Goal: Information Seeking & Learning: Compare options

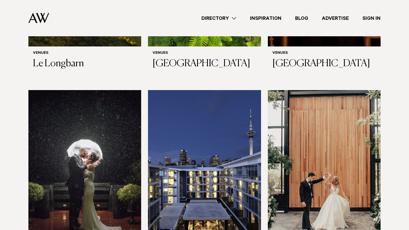
scroll to position [370, 0]
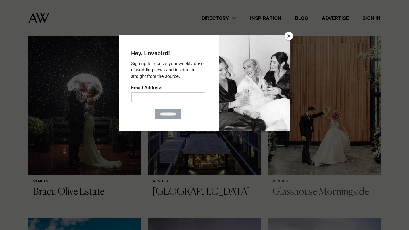
click at [288, 37] on button "Close" at bounding box center [288, 36] width 9 height 9
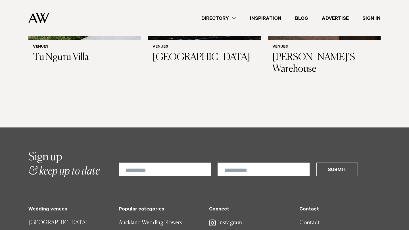
scroll to position [3018, 0]
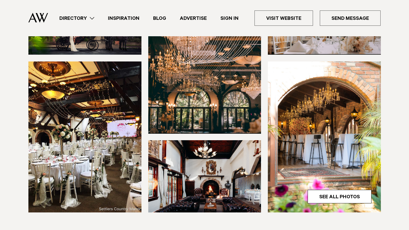
scroll to position [78, 0]
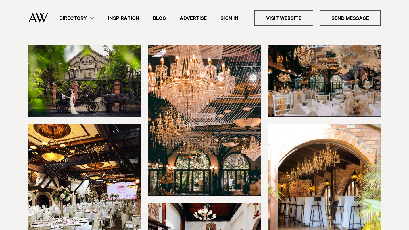
click at [98, 62] on img at bounding box center [84, 81] width 113 height 72
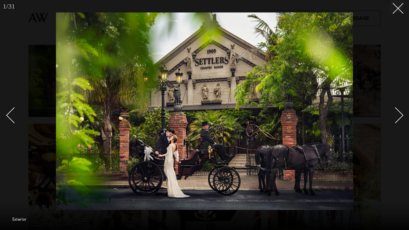
click at [394, 112] on div "Next slide" at bounding box center [395, 116] width 16 height 16
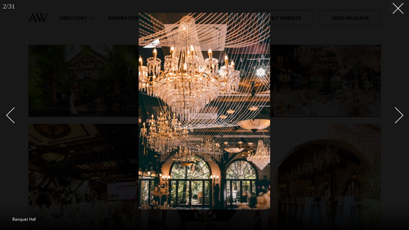
click at [394, 112] on div "Next slide" at bounding box center [395, 116] width 16 height 16
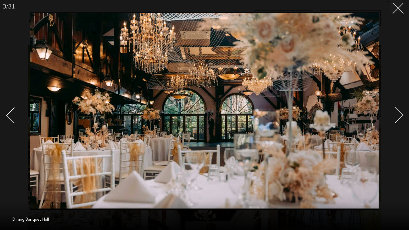
click at [394, 112] on div "Next slide" at bounding box center [395, 116] width 16 height 16
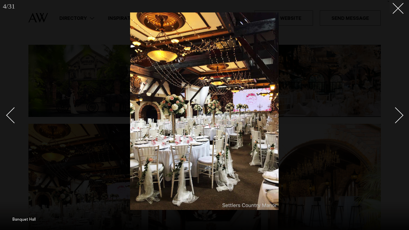
click at [394, 112] on div "Next slide" at bounding box center [395, 116] width 16 height 16
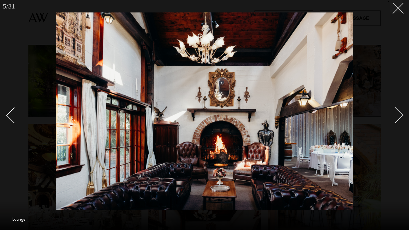
click at [394, 112] on div "Next slide" at bounding box center [395, 116] width 16 height 16
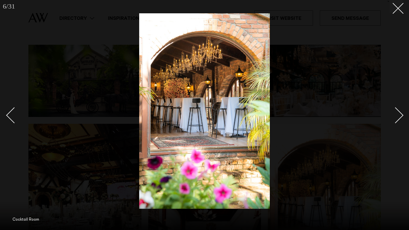
click at [394, 112] on div "Next slide" at bounding box center [395, 116] width 16 height 16
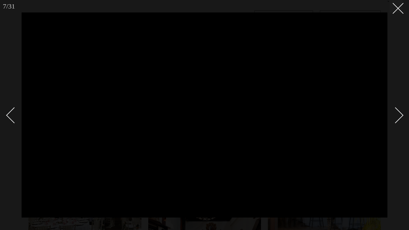
click at [399, 112] on div "Next slide" at bounding box center [395, 116] width 16 height 16
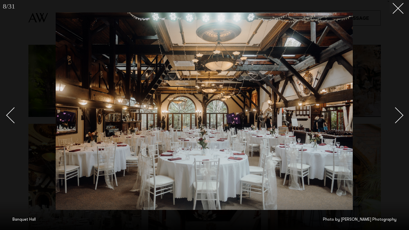
click at [399, 112] on div "Next slide" at bounding box center [395, 116] width 16 height 16
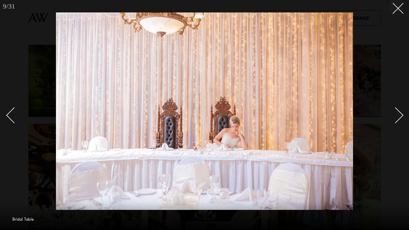
click at [399, 112] on div "Next slide" at bounding box center [395, 116] width 16 height 16
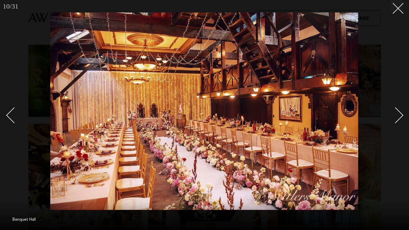
click at [399, 112] on div "Next slide" at bounding box center [395, 116] width 16 height 16
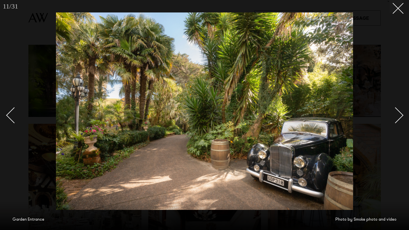
click at [399, 112] on div "Next slide" at bounding box center [395, 116] width 16 height 16
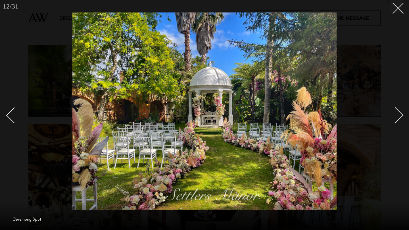
click at [399, 112] on div "Next slide" at bounding box center [395, 116] width 16 height 16
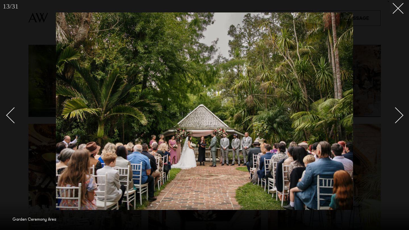
click at [399, 113] on div "Next slide" at bounding box center [395, 116] width 16 height 16
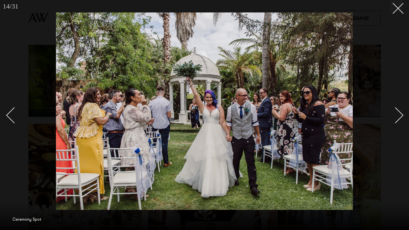
click at [399, 113] on div "Next slide" at bounding box center [395, 116] width 16 height 16
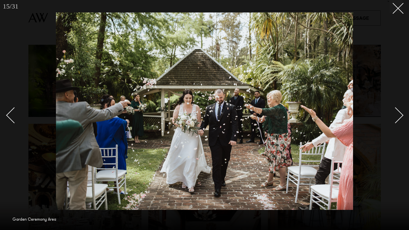
click at [399, 113] on div "Next slide" at bounding box center [395, 116] width 16 height 16
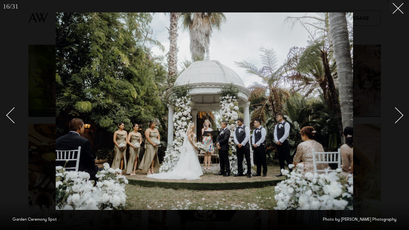
click at [397, 111] on div "Next slide" at bounding box center [395, 116] width 16 height 16
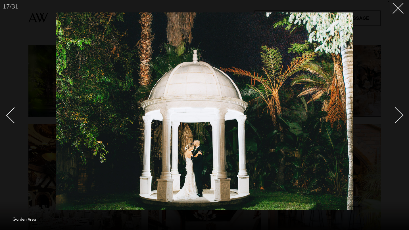
click at [398, 111] on div "Next slide" at bounding box center [395, 116] width 16 height 16
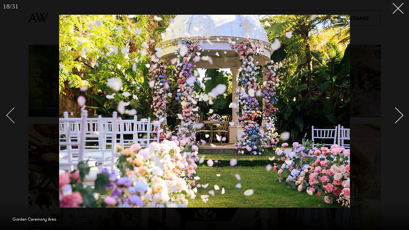
click at [15, 118] on div "Previous slide" at bounding box center [14, 116] width 16 height 16
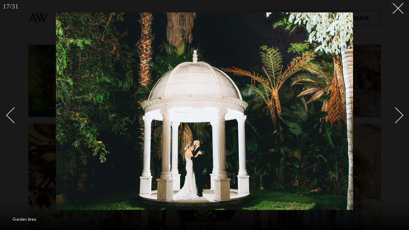
click at [393, 108] on link at bounding box center [392, 115] width 20 height 28
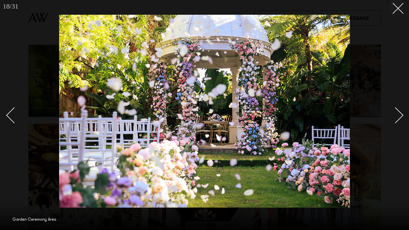
click at [394, 108] on link at bounding box center [392, 115] width 20 height 28
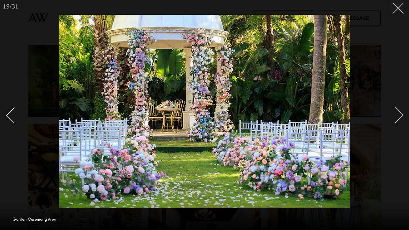
click at [395, 111] on div "Next slide" at bounding box center [395, 116] width 16 height 16
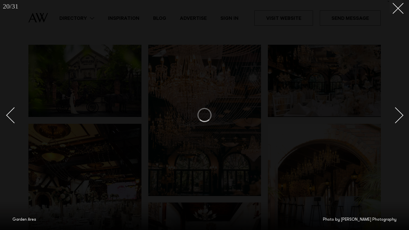
click at [395, 111] on div "Next slide" at bounding box center [395, 116] width 16 height 16
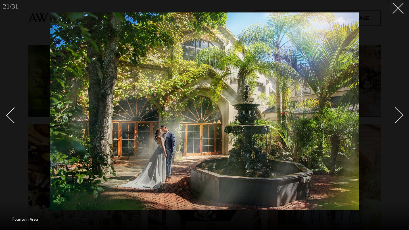
click at [395, 111] on div "Next slide" at bounding box center [395, 116] width 16 height 16
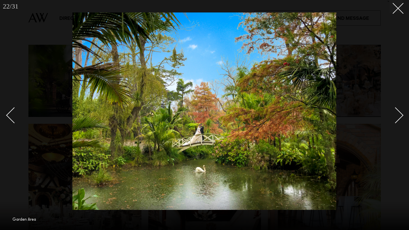
click at [395, 111] on div "Next slide" at bounding box center [395, 116] width 16 height 16
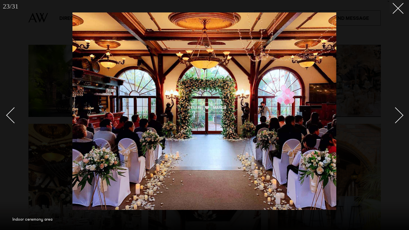
click at [395, 110] on div "Next slide" at bounding box center [395, 116] width 16 height 16
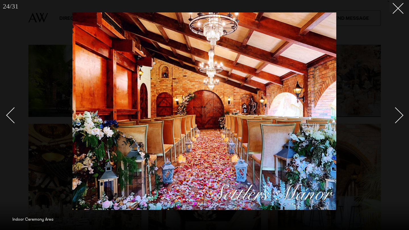
click at [395, 110] on div "Next slide" at bounding box center [395, 116] width 16 height 16
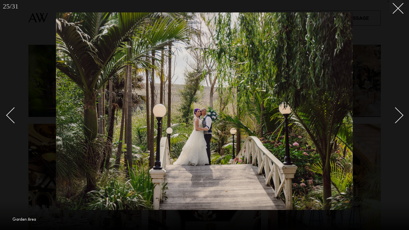
click at [395, 110] on div "Next slide" at bounding box center [395, 116] width 16 height 16
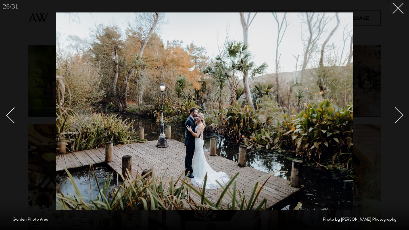
click at [395, 110] on div "Next slide" at bounding box center [395, 116] width 16 height 16
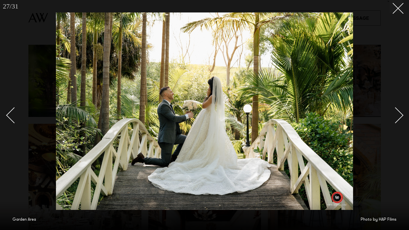
click at [395, 110] on div "Next slide" at bounding box center [395, 116] width 16 height 16
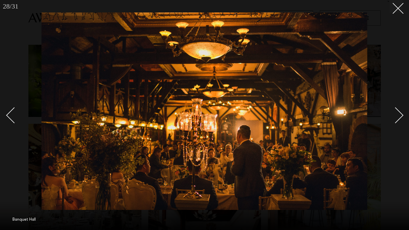
click at [400, 112] on div "Next slide" at bounding box center [395, 116] width 16 height 16
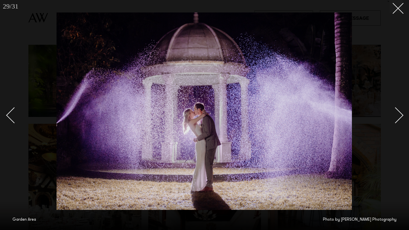
click at [400, 113] on div "Next slide" at bounding box center [395, 116] width 16 height 16
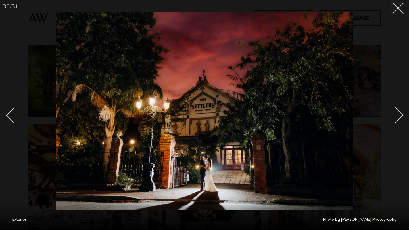
click at [400, 113] on div "Next slide" at bounding box center [395, 116] width 16 height 16
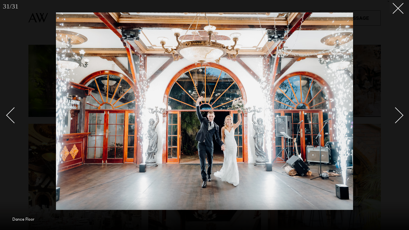
click at [400, 114] on div "Next slide" at bounding box center [395, 116] width 16 height 16
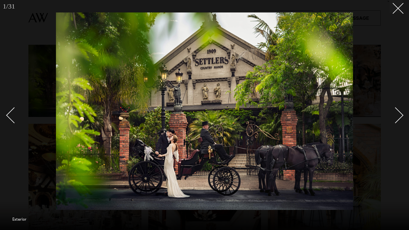
click at [400, 114] on div "Next slide" at bounding box center [395, 116] width 16 height 16
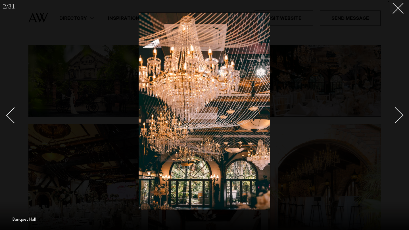
click at [400, 114] on div "Next slide" at bounding box center [395, 116] width 16 height 16
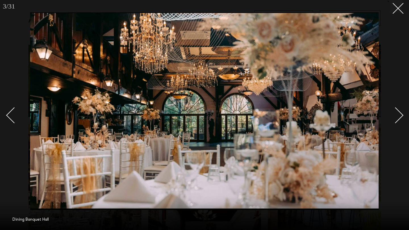
click at [400, 114] on div "Next slide" at bounding box center [395, 116] width 16 height 16
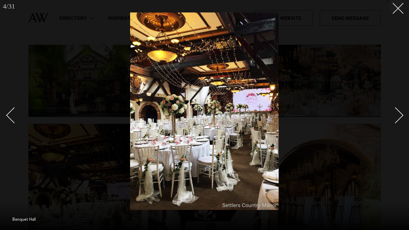
click at [400, 114] on div "Next slide" at bounding box center [395, 116] width 16 height 16
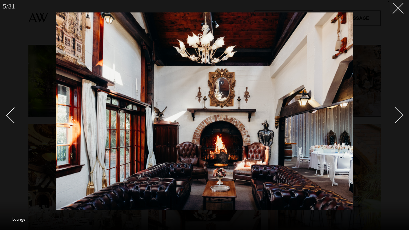
click at [400, 114] on div "Next slide" at bounding box center [395, 116] width 16 height 16
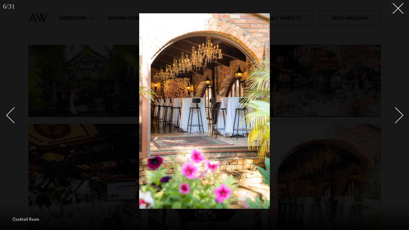
click at [400, 114] on div "Next slide" at bounding box center [395, 116] width 16 height 16
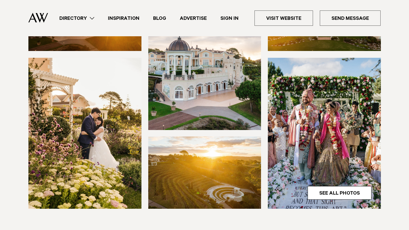
scroll to position [124, 0]
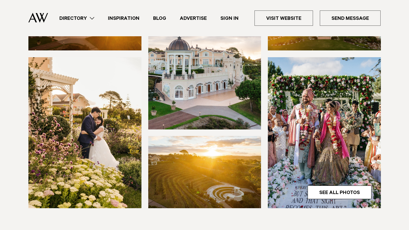
click at [220, 70] on img at bounding box center [204, 53] width 113 height 151
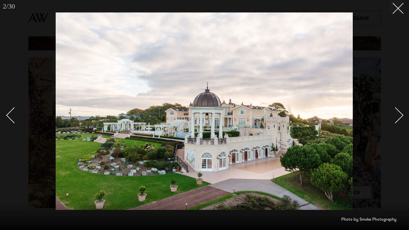
click at [396, 111] on div "Next slide" at bounding box center [395, 116] width 16 height 16
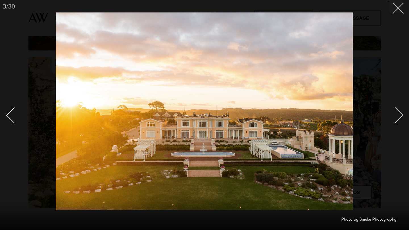
click at [396, 111] on div "Next slide" at bounding box center [395, 116] width 16 height 16
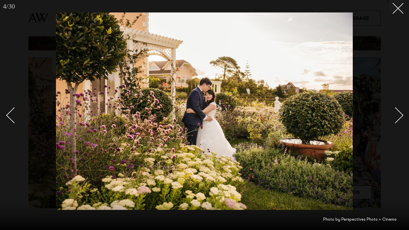
click at [396, 111] on div "Next slide" at bounding box center [395, 116] width 16 height 16
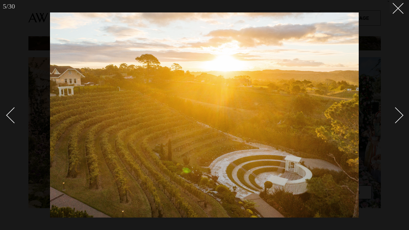
click at [396, 113] on div "Next slide" at bounding box center [395, 116] width 16 height 16
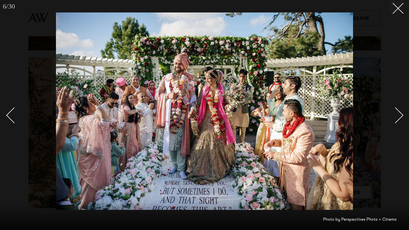
click at [7, 120] on div "6 / 30 ` Photo by Perspectives Photo + Cinema" at bounding box center [204, 115] width 409 height 230
click at [17, 107] on link at bounding box center [17, 115] width 20 height 28
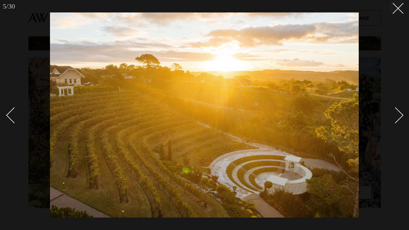
click at [397, 119] on div "Next slide" at bounding box center [395, 116] width 16 height 16
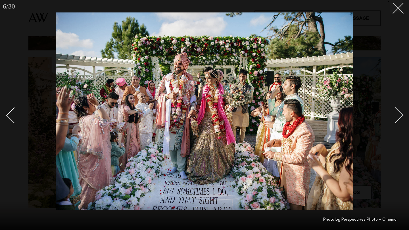
click at [397, 119] on div "Next slide" at bounding box center [395, 116] width 16 height 16
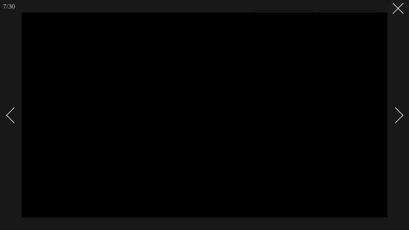
click at [397, 119] on div "Next slide" at bounding box center [395, 116] width 16 height 16
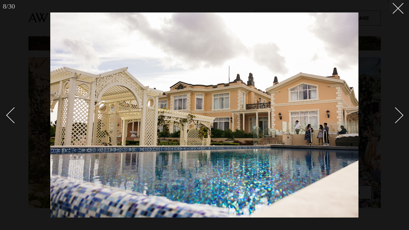
click at [397, 119] on div "Next slide" at bounding box center [395, 116] width 16 height 16
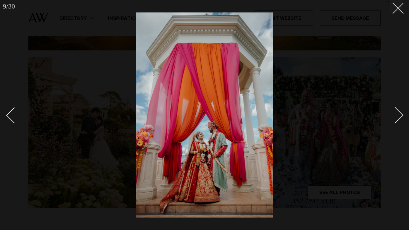
click at [397, 119] on div "Next slide" at bounding box center [395, 116] width 16 height 16
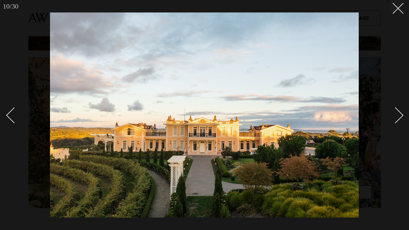
click at [397, 118] on div "Next slide" at bounding box center [395, 116] width 16 height 16
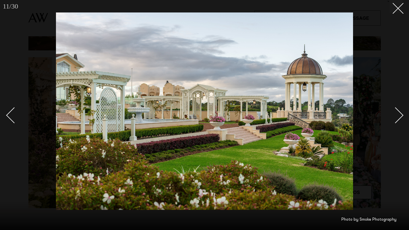
click at [397, 118] on div "Next slide" at bounding box center [395, 116] width 16 height 16
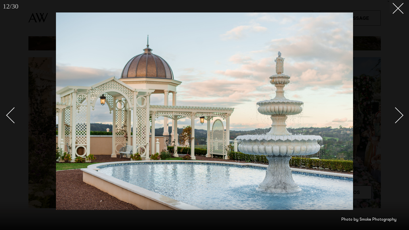
click at [397, 119] on div "Next slide" at bounding box center [395, 116] width 16 height 16
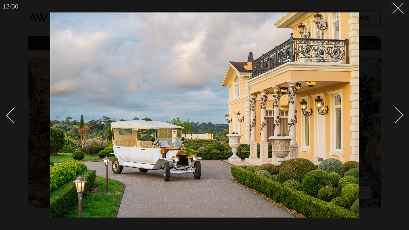
click at [398, 119] on div "Next slide" at bounding box center [395, 116] width 16 height 16
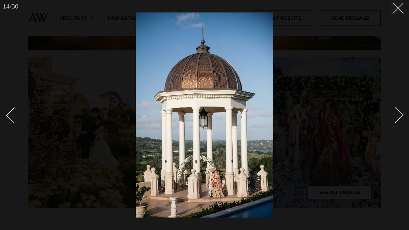
click at [398, 119] on div "Next slide" at bounding box center [395, 116] width 16 height 16
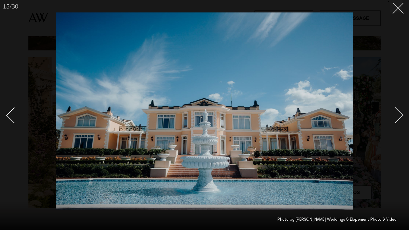
click at [398, 119] on div "Next slide" at bounding box center [395, 116] width 16 height 16
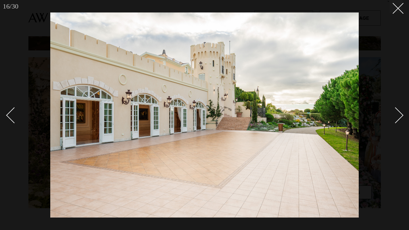
click at [398, 119] on div "Next slide" at bounding box center [395, 116] width 16 height 16
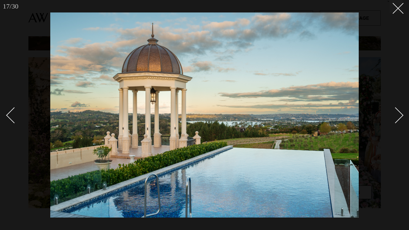
click at [398, 119] on div "Next slide" at bounding box center [395, 116] width 16 height 16
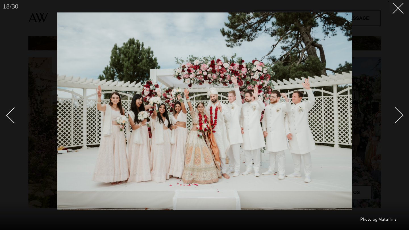
click at [398, 119] on div "Next slide" at bounding box center [395, 116] width 16 height 16
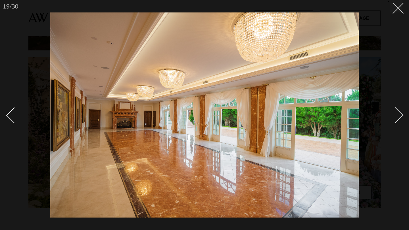
click at [397, 119] on div "Next slide" at bounding box center [395, 116] width 16 height 16
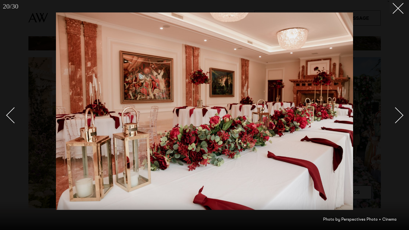
click at [397, 119] on div "Next slide" at bounding box center [395, 116] width 16 height 16
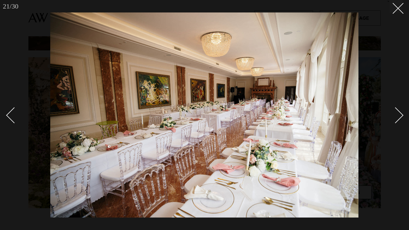
click at [399, 113] on div "Next slide" at bounding box center [395, 116] width 16 height 16
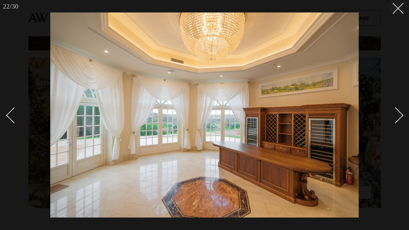
click at [399, 113] on div "Next slide" at bounding box center [395, 116] width 16 height 16
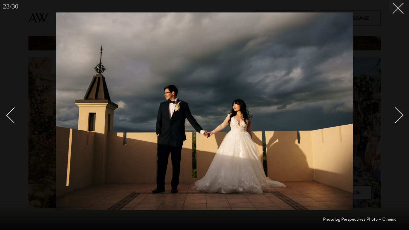
click at [400, 114] on div "Next slide" at bounding box center [395, 116] width 16 height 16
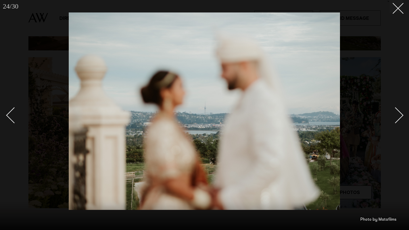
click at [400, 114] on div "Next slide" at bounding box center [395, 116] width 16 height 16
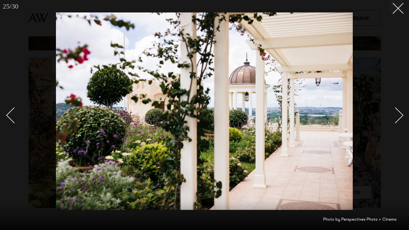
click at [400, 114] on div "Next slide" at bounding box center [395, 116] width 16 height 16
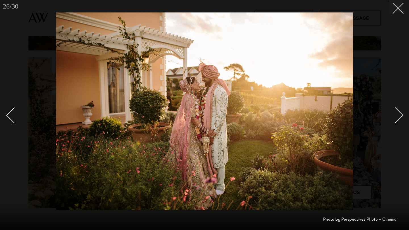
click at [400, 114] on div "Next slide" at bounding box center [395, 116] width 16 height 16
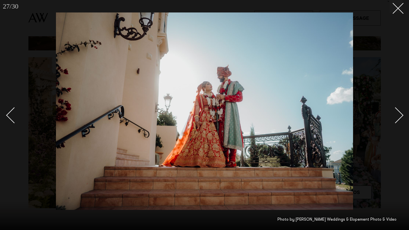
click at [400, 114] on div "Next slide" at bounding box center [395, 116] width 16 height 16
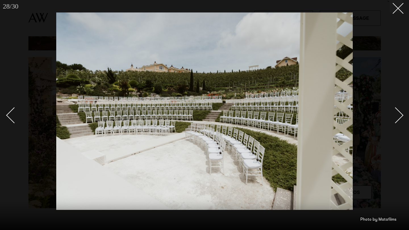
click at [400, 114] on div "Next slide" at bounding box center [395, 116] width 16 height 16
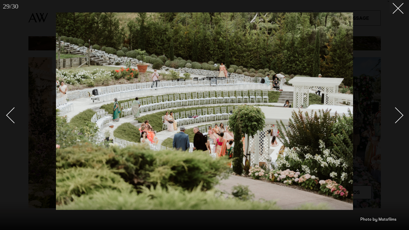
click at [400, 114] on div "Next slide" at bounding box center [395, 116] width 16 height 16
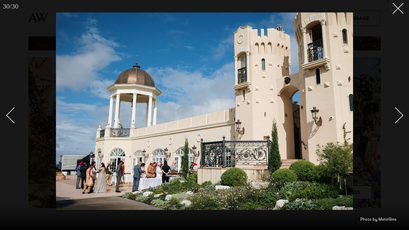
click at [400, 114] on div "Next slide" at bounding box center [395, 116] width 16 height 16
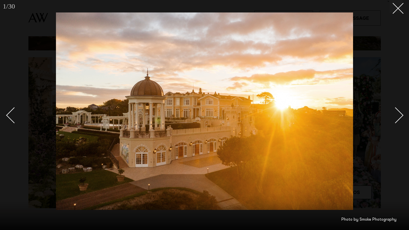
click at [400, 114] on div "Next slide" at bounding box center [395, 116] width 16 height 16
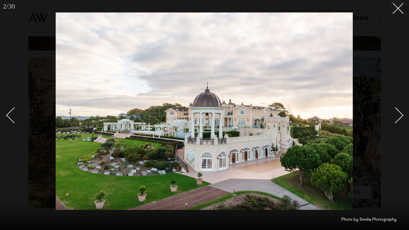
click at [400, 114] on div "Next slide" at bounding box center [395, 116] width 16 height 16
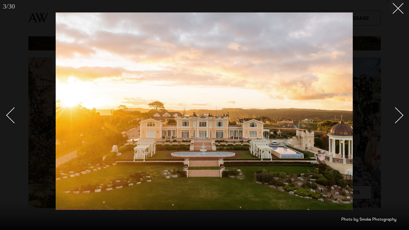
click at [400, 114] on div "Next slide" at bounding box center [395, 116] width 16 height 16
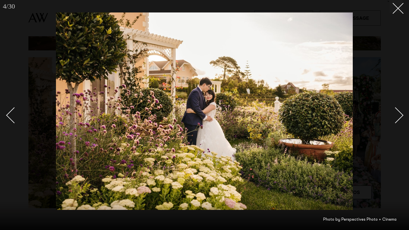
click at [400, 114] on div "Next slide" at bounding box center [395, 116] width 16 height 16
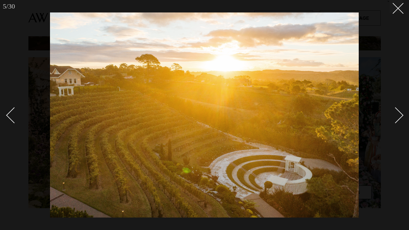
click at [400, 120] on link at bounding box center [392, 115] width 20 height 28
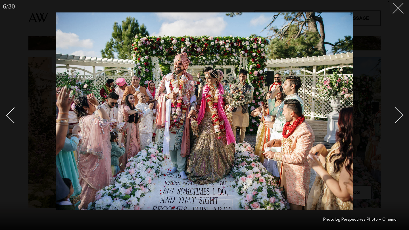
click at [395, 10] on button at bounding box center [395, 6] width 12 height 12
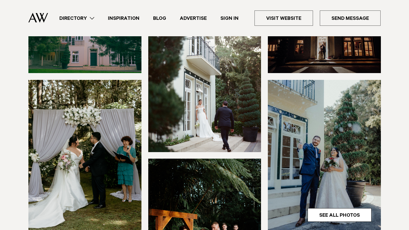
scroll to position [124, 0]
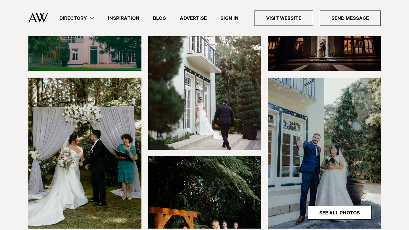
click at [210, 78] on img at bounding box center [204, 74] width 113 height 151
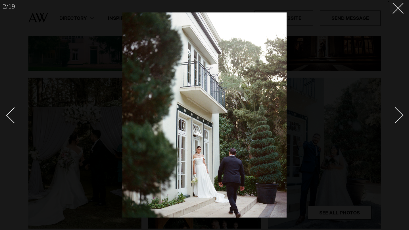
click at [400, 113] on div "Next slide" at bounding box center [395, 116] width 16 height 16
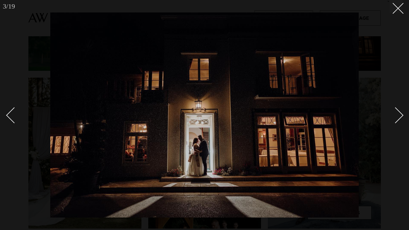
click at [400, 113] on div "Next slide" at bounding box center [395, 116] width 16 height 16
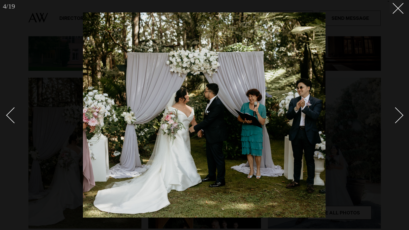
click at [400, 113] on div "Next slide" at bounding box center [395, 116] width 16 height 16
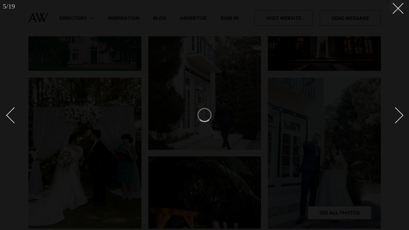
click at [400, 113] on div "Next slide" at bounding box center [395, 116] width 16 height 16
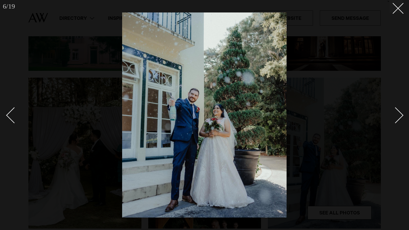
click at [400, 113] on div "Next slide" at bounding box center [395, 116] width 16 height 16
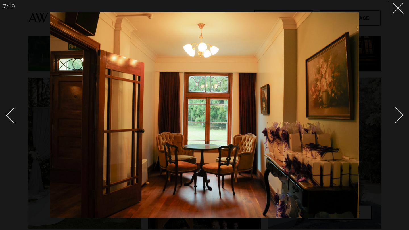
click at [400, 113] on div "Next slide" at bounding box center [395, 116] width 16 height 16
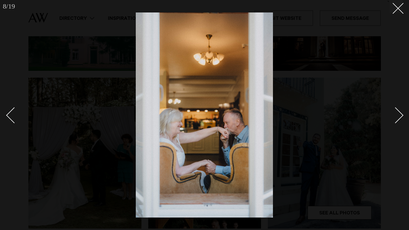
click at [401, 113] on div "Next slide" at bounding box center [395, 116] width 16 height 16
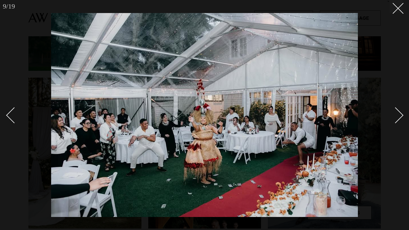
click at [401, 113] on div "Next slide" at bounding box center [395, 116] width 16 height 16
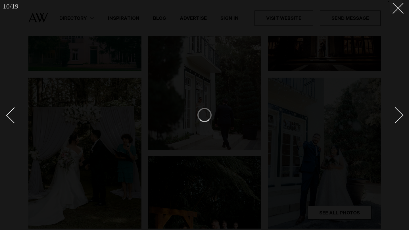
click at [401, 113] on div "Next slide" at bounding box center [395, 116] width 16 height 16
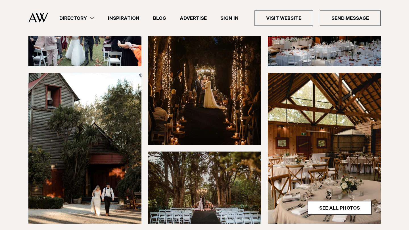
scroll to position [108, 0]
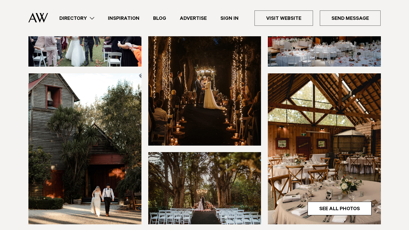
click at [207, 108] on img at bounding box center [204, 69] width 113 height 151
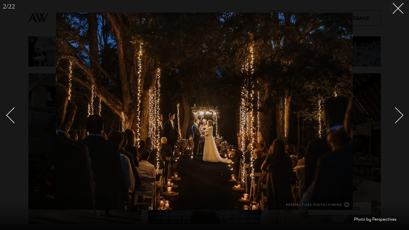
click at [398, 114] on div "Next slide" at bounding box center [395, 116] width 16 height 16
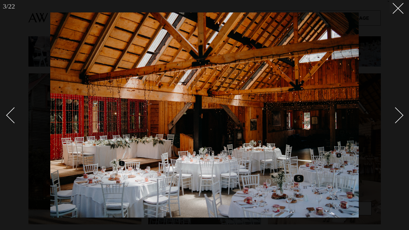
click at [398, 114] on div "Next slide" at bounding box center [395, 116] width 16 height 16
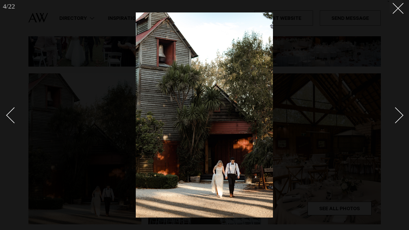
click at [398, 114] on div "Next slide" at bounding box center [395, 116] width 16 height 16
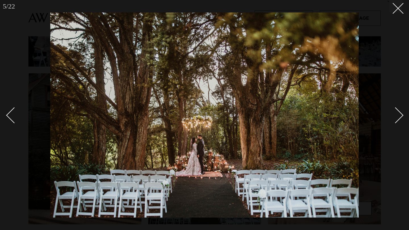
click at [397, 114] on div "Next slide" at bounding box center [395, 116] width 16 height 16
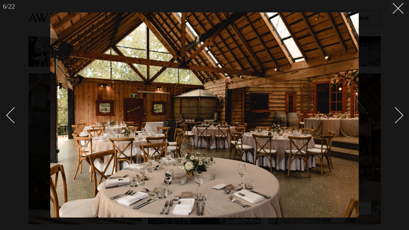
click at [397, 114] on div "Next slide" at bounding box center [395, 116] width 16 height 16
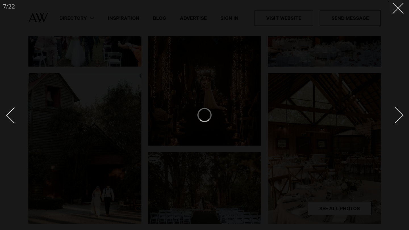
click at [397, 114] on div "Next slide" at bounding box center [395, 116] width 16 height 16
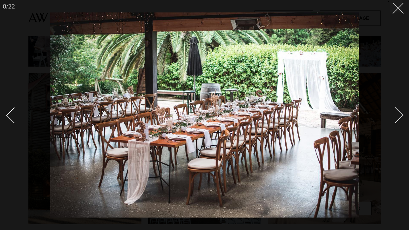
click at [399, 116] on div "Next slide" at bounding box center [395, 116] width 16 height 16
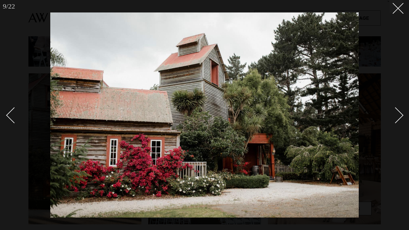
click at [399, 116] on div "Next slide" at bounding box center [395, 116] width 16 height 16
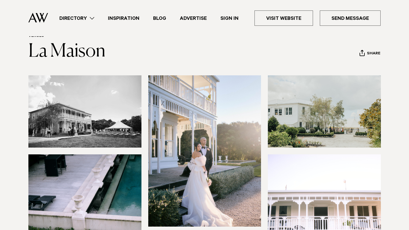
scroll to position [24, 0]
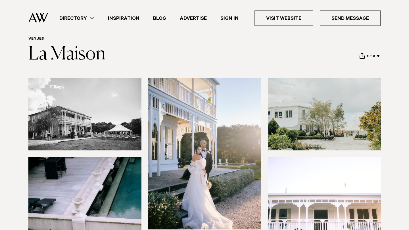
click at [89, 107] on img at bounding box center [84, 114] width 113 height 72
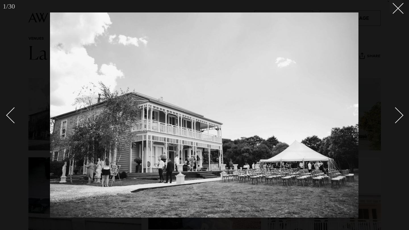
click at [400, 114] on div "Next slide" at bounding box center [395, 116] width 16 height 16
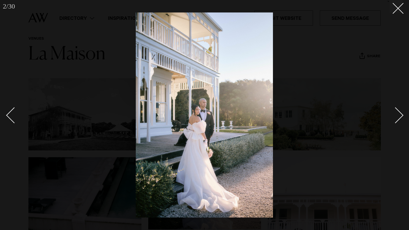
click at [400, 114] on div "Next slide" at bounding box center [395, 116] width 16 height 16
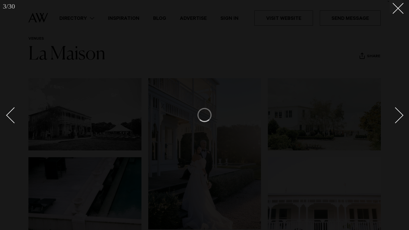
click at [400, 115] on div "Next slide" at bounding box center [395, 116] width 16 height 16
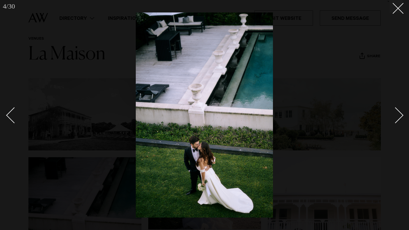
click at [400, 115] on div "Next slide" at bounding box center [395, 116] width 16 height 16
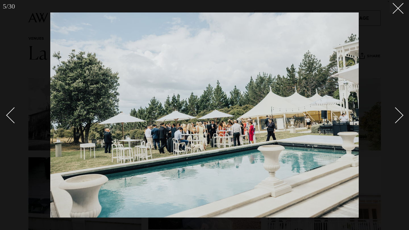
click at [400, 115] on div "Next slide" at bounding box center [395, 116] width 16 height 16
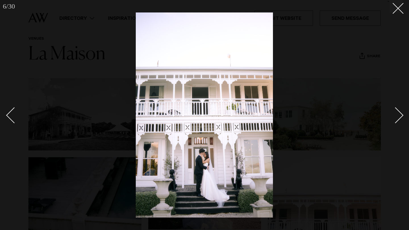
click at [400, 115] on div "Next slide" at bounding box center [395, 116] width 16 height 16
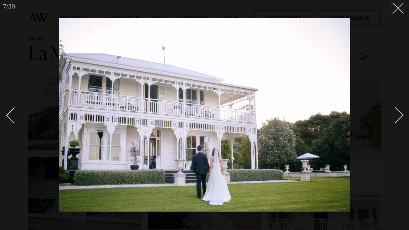
click at [400, 115] on div "Next slide" at bounding box center [395, 116] width 16 height 16
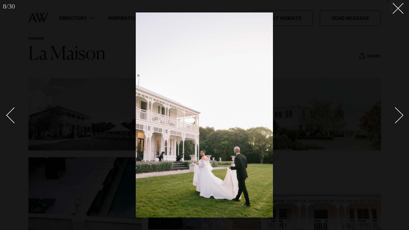
click at [400, 115] on div "Next slide" at bounding box center [395, 116] width 16 height 16
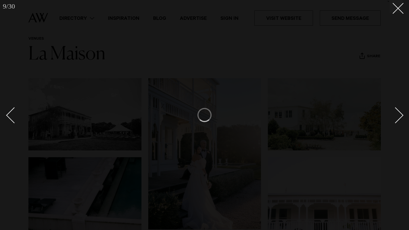
click at [400, 115] on div "Next slide" at bounding box center [395, 116] width 16 height 16
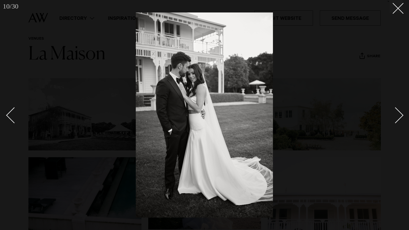
click at [403, 121] on div at bounding box center [204, 115] width 409 height 230
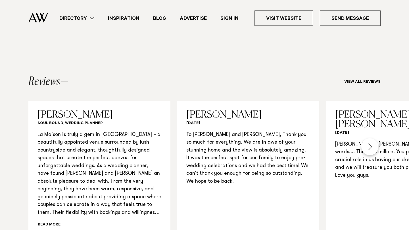
scroll to position [554, 0]
